Goal: Transaction & Acquisition: Purchase product/service

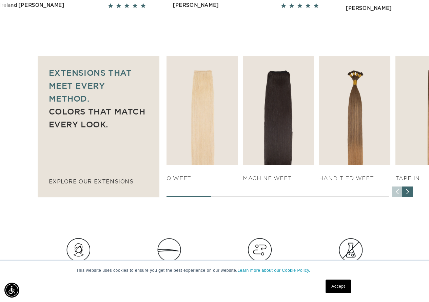
scroll to position [441, 0]
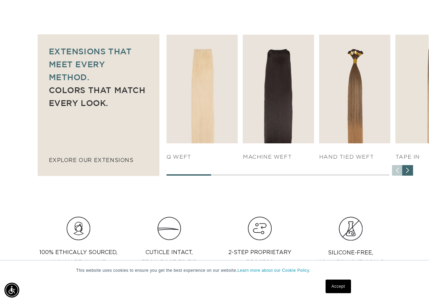
click at [407, 174] on div "Next slide" at bounding box center [408, 170] width 11 height 11
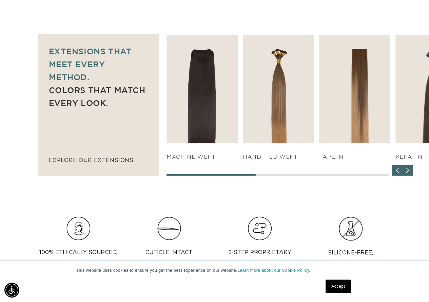
click at [407, 174] on div "Next slide" at bounding box center [408, 170] width 11 height 11
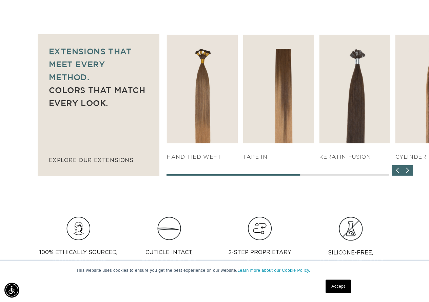
click at [407, 174] on div "Next slide" at bounding box center [408, 170] width 11 height 11
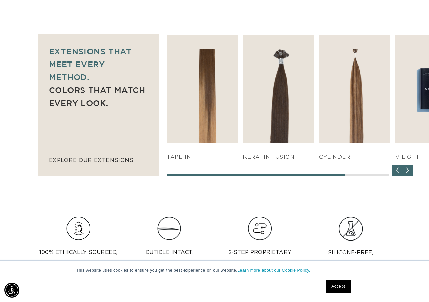
click at [407, 174] on div "Next slide" at bounding box center [408, 170] width 11 height 11
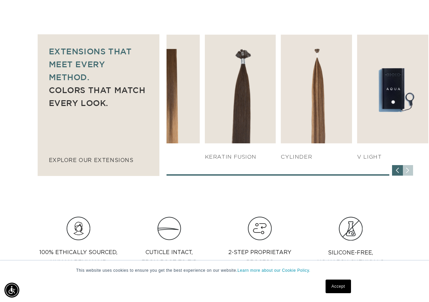
scroll to position [0, 0]
click at [407, 174] on div "SHOP NOW q weft SHOP NOW Machine Weft SHOP NOW" at bounding box center [298, 105] width 262 height 141
click at [394, 171] on div "Previous slide" at bounding box center [397, 170] width 11 height 11
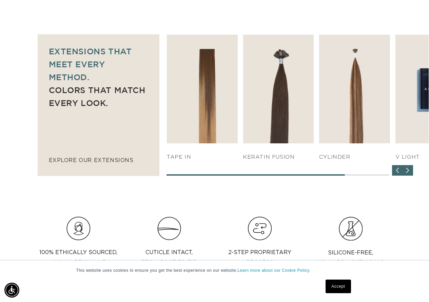
click at [394, 171] on div "Previous slide" at bounding box center [397, 170] width 11 height 11
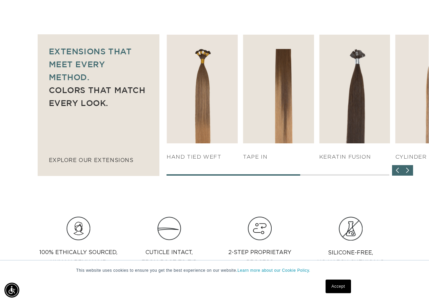
scroll to position [0, 381]
click at [394, 171] on div "Previous slide" at bounding box center [397, 170] width 11 height 11
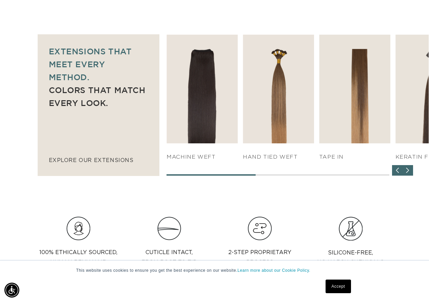
click at [394, 171] on div "Previous slide" at bounding box center [397, 170] width 11 height 11
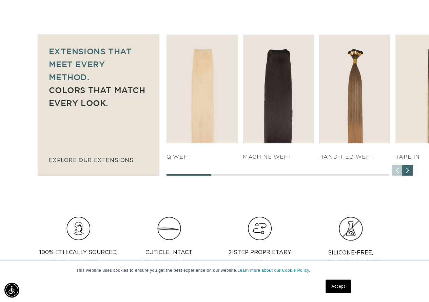
click at [394, 171] on div "SHOP NOW q weft SHOP NOW Machine Weft SHOP NOW" at bounding box center [298, 105] width 262 height 141
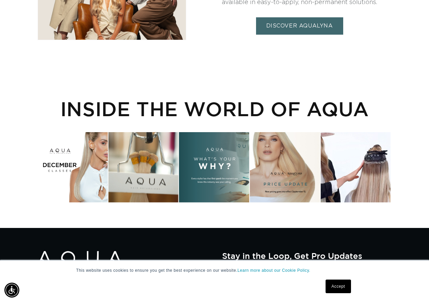
scroll to position [0, 0]
click at [299, 183] on div "Instagram post opens in a popup" at bounding box center [285, 167] width 70 height 70
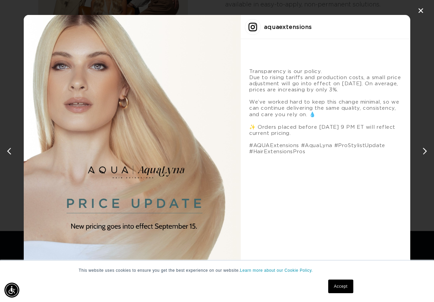
scroll to position [0, 386]
click at [422, 6] on div "✕" at bounding box center [421, 11] width 10 height 10
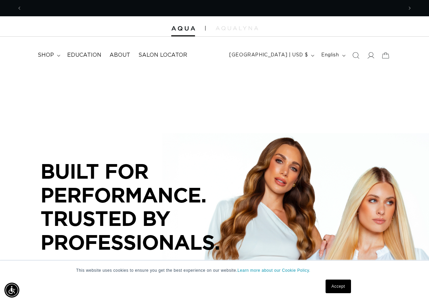
scroll to position [0, 762]
click at [53, 58] on span "shop" at bounding box center [46, 55] width 16 height 7
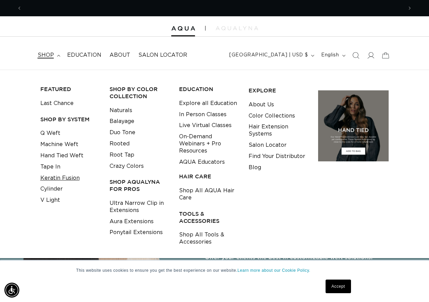
scroll to position [0, 0]
click at [58, 167] on link "Tape In" at bounding box center [50, 166] width 20 height 11
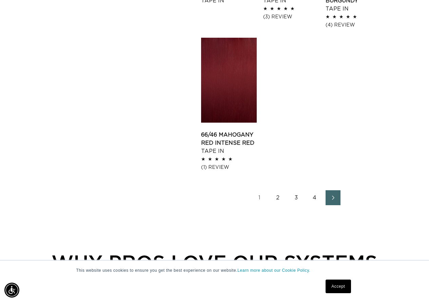
scroll to position [916, 0]
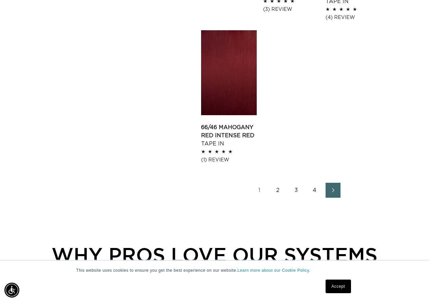
click at [278, 191] on link "2" at bounding box center [278, 190] width 15 height 15
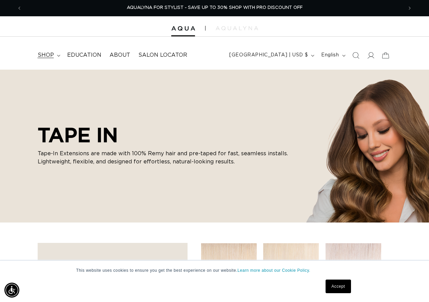
click at [54, 57] on summary "shop" at bounding box center [49, 55] width 30 height 15
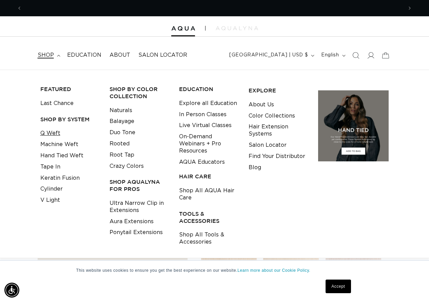
scroll to position [0, 381]
click at [419, 27] on div at bounding box center [214, 26] width 429 height 20
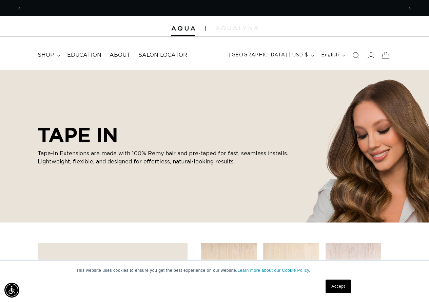
scroll to position [0, 762]
click at [46, 56] on span "shop" at bounding box center [46, 55] width 16 height 7
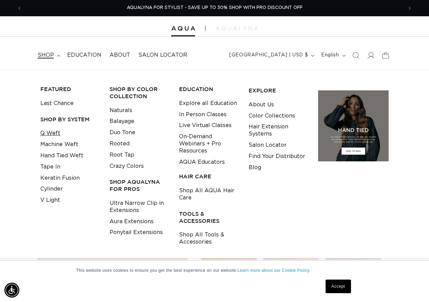
click at [50, 133] on link "Q Weft" at bounding box center [50, 133] width 20 height 11
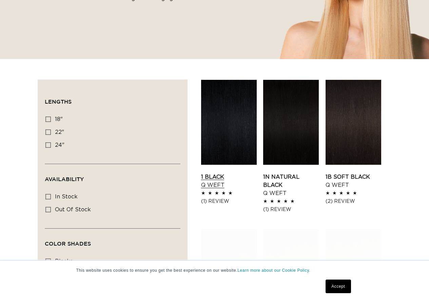
scroll to position [170, 0]
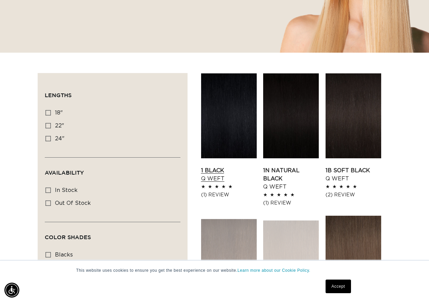
click at [216, 179] on link "1 Black Q Weft" at bounding box center [229, 174] width 56 height 16
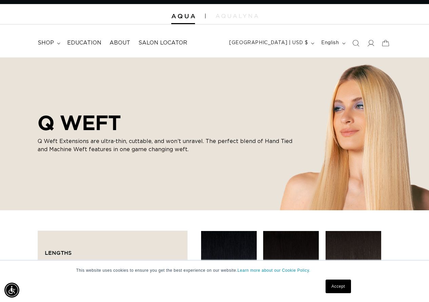
scroll to position [0, 0]
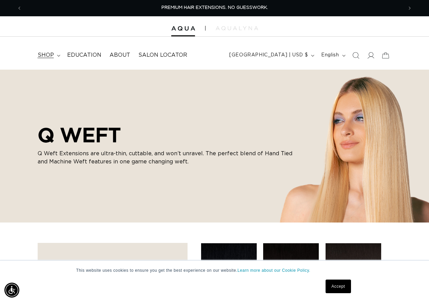
click at [50, 52] on span "shop" at bounding box center [46, 55] width 16 height 7
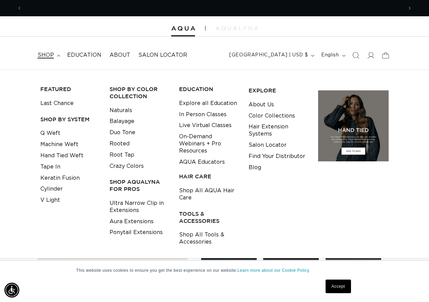
scroll to position [0, 381]
click at [57, 147] on link "Machine Weft" at bounding box center [59, 144] width 38 height 11
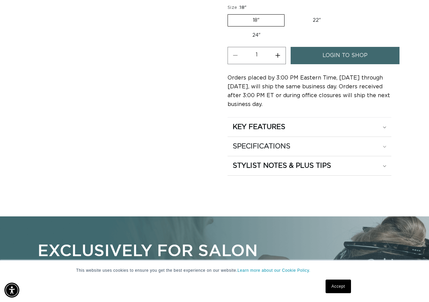
scroll to position [0, 381]
click at [270, 131] on summary "KEY FEATURES" at bounding box center [310, 126] width 164 height 19
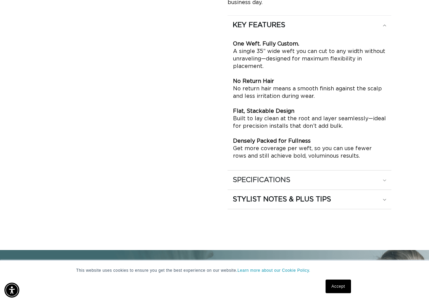
scroll to position [0, 0]
click at [244, 183] on h2 "SPECIFICATIONS" at bounding box center [262, 179] width 58 height 9
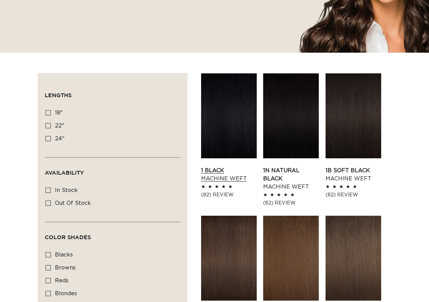
click at [242, 166] on link "1 Black Machine Weft" at bounding box center [229, 174] width 56 height 16
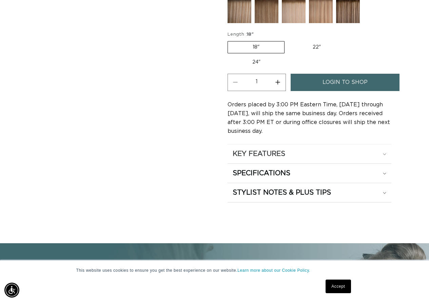
scroll to position [0, 381]
click at [274, 154] on h2 "KEY FEATURES" at bounding box center [259, 153] width 53 height 9
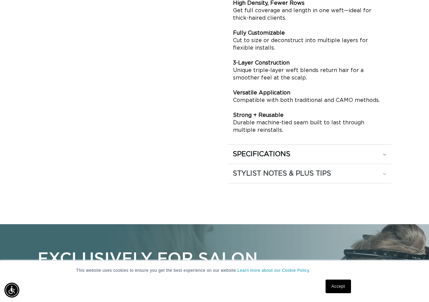
scroll to position [543, 0]
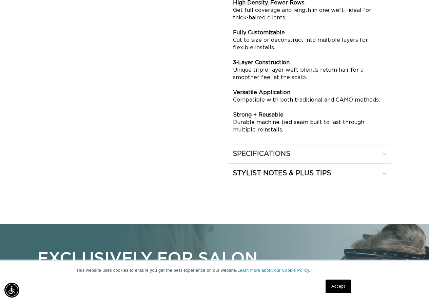
click at [273, 154] on h2 "SPECIFICATIONS" at bounding box center [262, 153] width 58 height 9
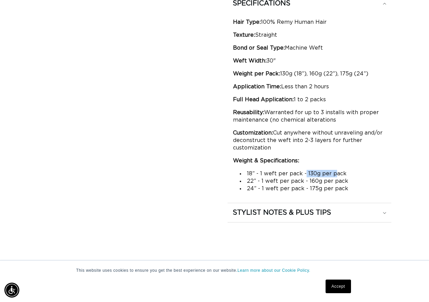
scroll to position [0, 762]
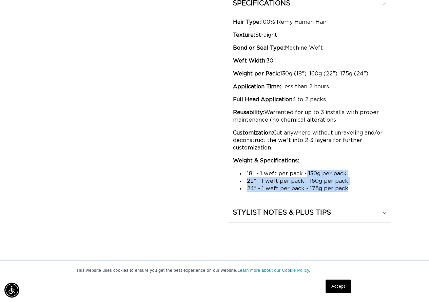
drag, startPoint x: 305, startPoint y: 173, endPoint x: 346, endPoint y: 188, distance: 43.0
click at [346, 188] on ul "18” - 1 weft per pack - 130g per pack 22” - 1 weft per pack - 160g per pack 24”…" at bounding box center [309, 181] width 153 height 22
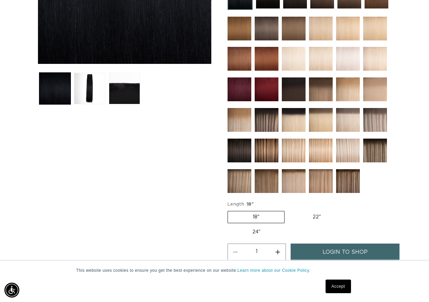
scroll to position [68, 0]
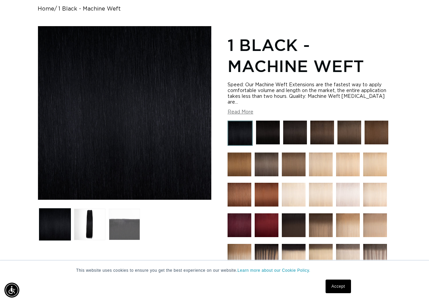
drag, startPoint x: 92, startPoint y: 237, endPoint x: 131, endPoint y: 232, distance: 39.4
click at [92, 237] on button "Load image 2 in gallery view" at bounding box center [90, 224] width 32 height 32
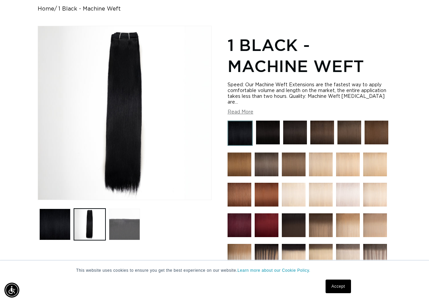
scroll to position [0, 762]
click at [131, 232] on button "Load image 3 in gallery view" at bounding box center [125, 224] width 32 height 32
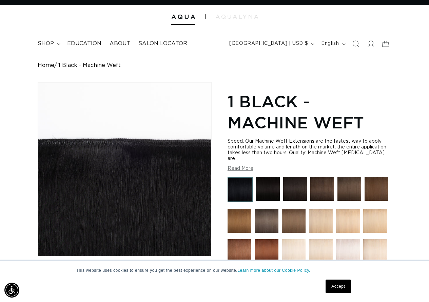
scroll to position [0, 0]
